Goal: Task Accomplishment & Management: Complete application form

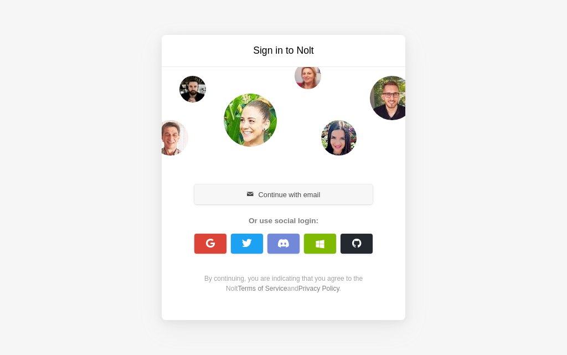
click at [282, 197] on button "Continue with email" at bounding box center [283, 194] width 178 height 20
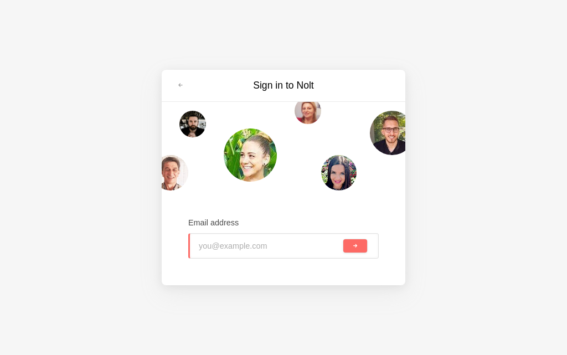
type input "fnc64540@toaik.com"
click at [356, 248] on span "submit" at bounding box center [355, 246] width 6 height 6
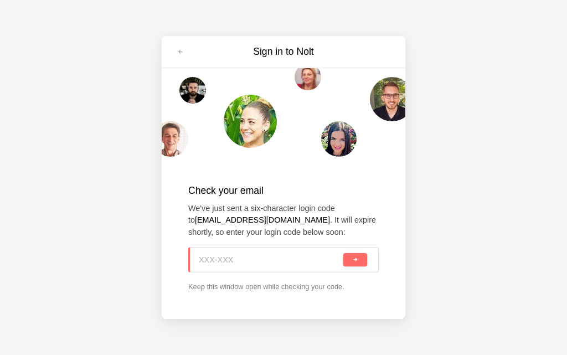
paste input "KHB-FW6"
type input "KHB-FW6"
click at [356, 262] on span "submit" at bounding box center [355, 260] width 6 height 6
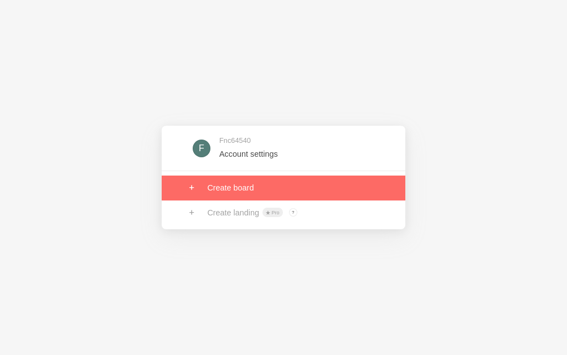
click at [249, 190] on link at bounding box center [283, 187] width 243 height 24
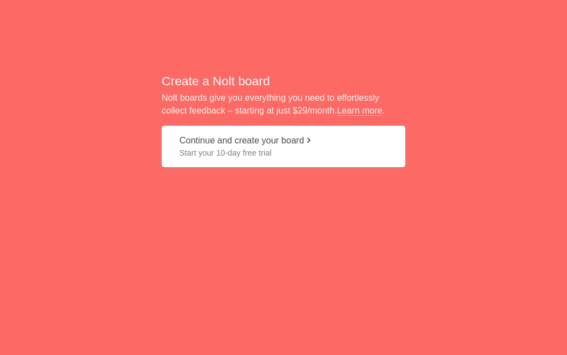
click at [225, 144] on button "Continue and create your board Start your 10-day free trial" at bounding box center [283, 147] width 243 height 42
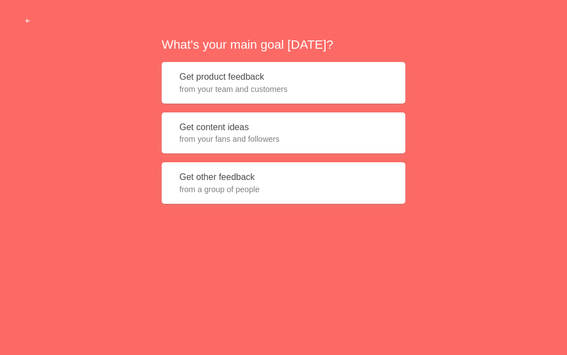
click at [232, 120] on button "Get content ideas from your fans and followers" at bounding box center [283, 133] width 243 height 42
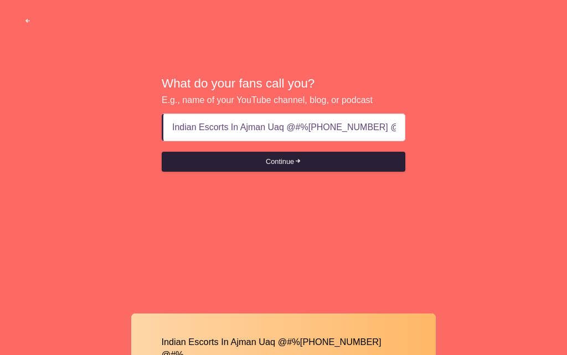
click at [282, 160] on button "Continue" at bounding box center [283, 162] width 243 height 20
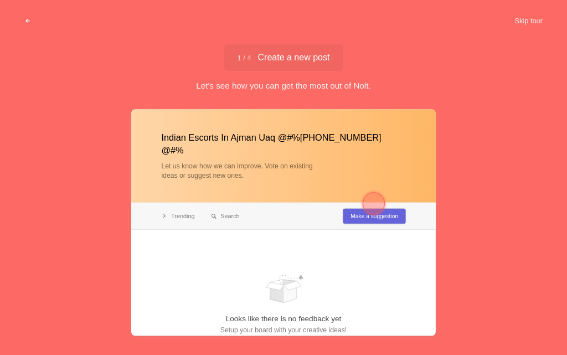
type input "Indian Escorts In Ajman Uaq @#%[PHONE_NUMBER] @#%"
click at [374, 204] on div at bounding box center [373, 203] width 22 height 22
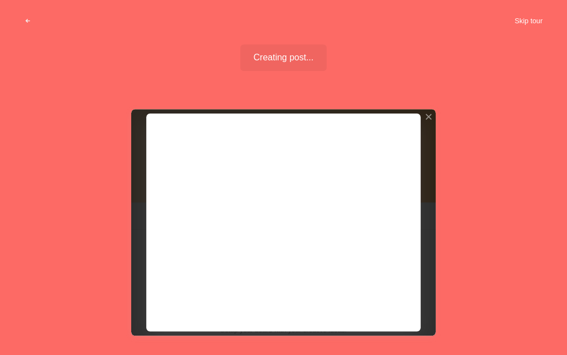
click at [519, 18] on button "Skip tour" at bounding box center [528, 21] width 55 height 20
